Goal: Task Accomplishment & Management: Manage account settings

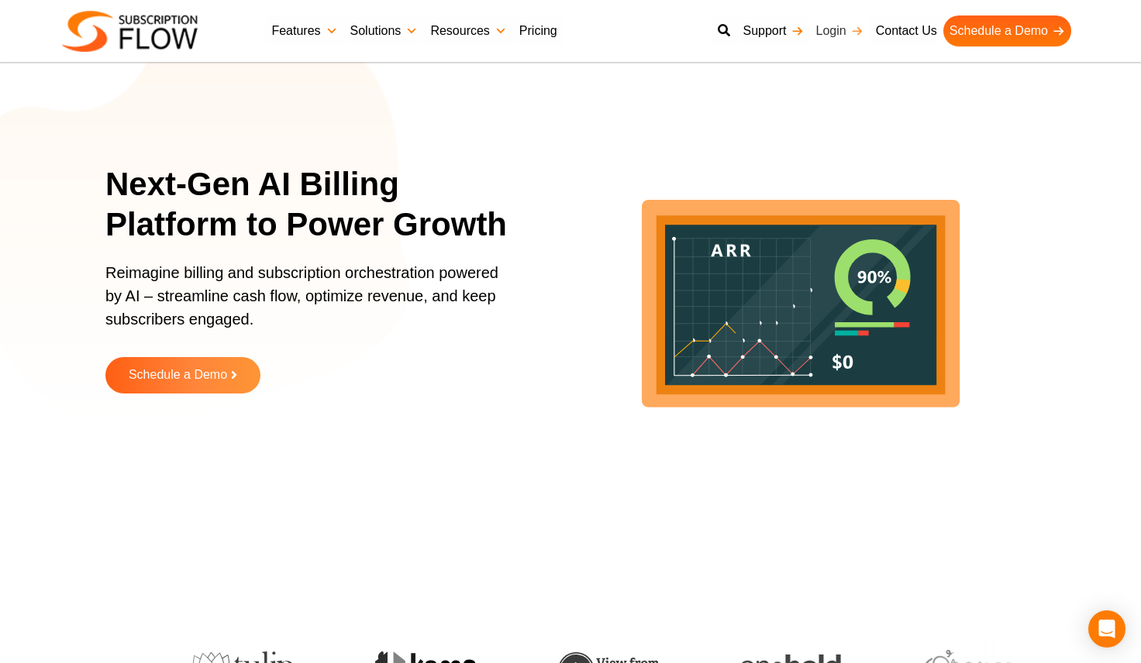
click at [838, 33] on link "Login" at bounding box center [840, 30] width 60 height 31
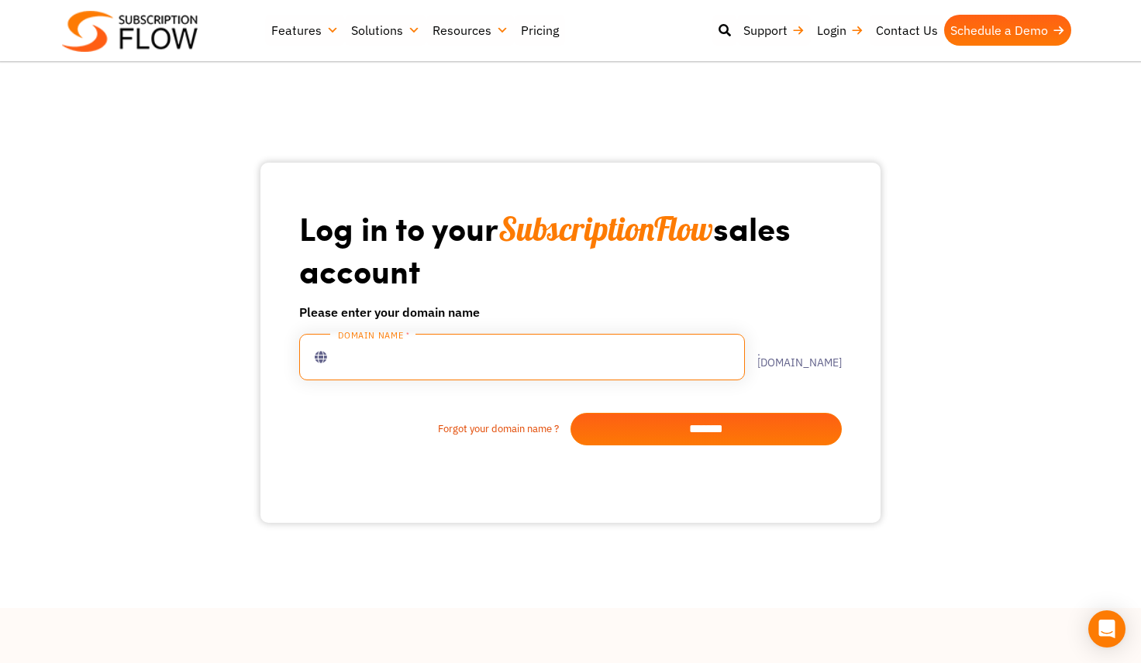
click at [432, 361] on input "text" at bounding box center [522, 357] width 446 height 46
type input "***"
click at [724, 433] on input "*******" at bounding box center [705, 429] width 271 height 33
